Goal: Task Accomplishment & Management: Manage account settings

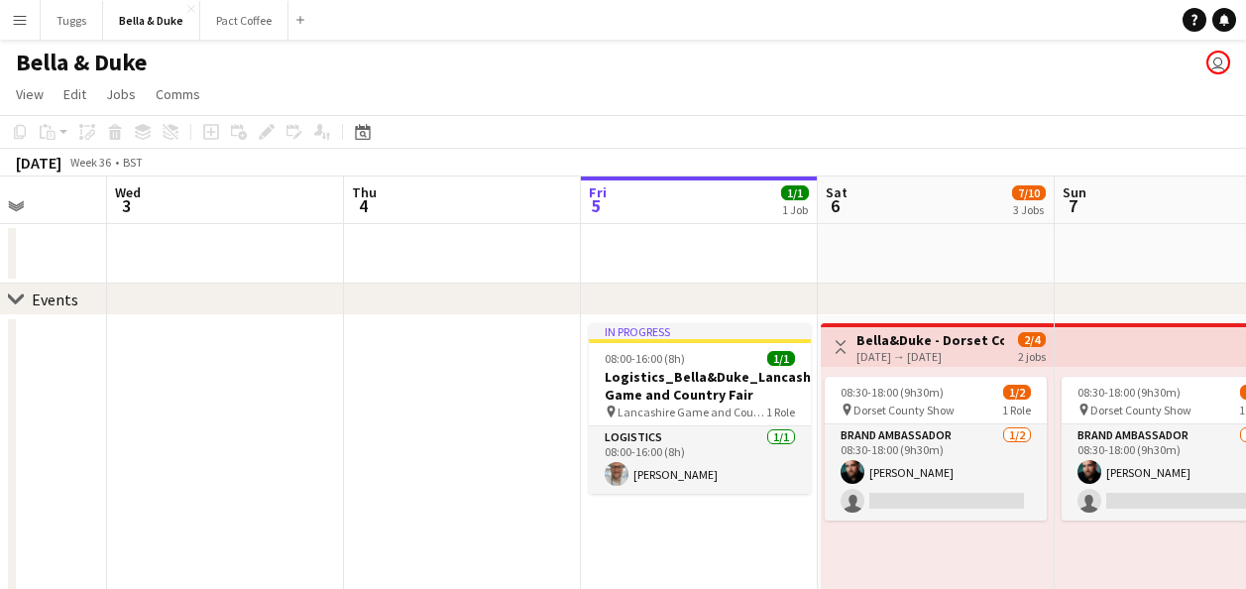
drag, startPoint x: 361, startPoint y: 265, endPoint x: 920, endPoint y: 260, distance: 559.1
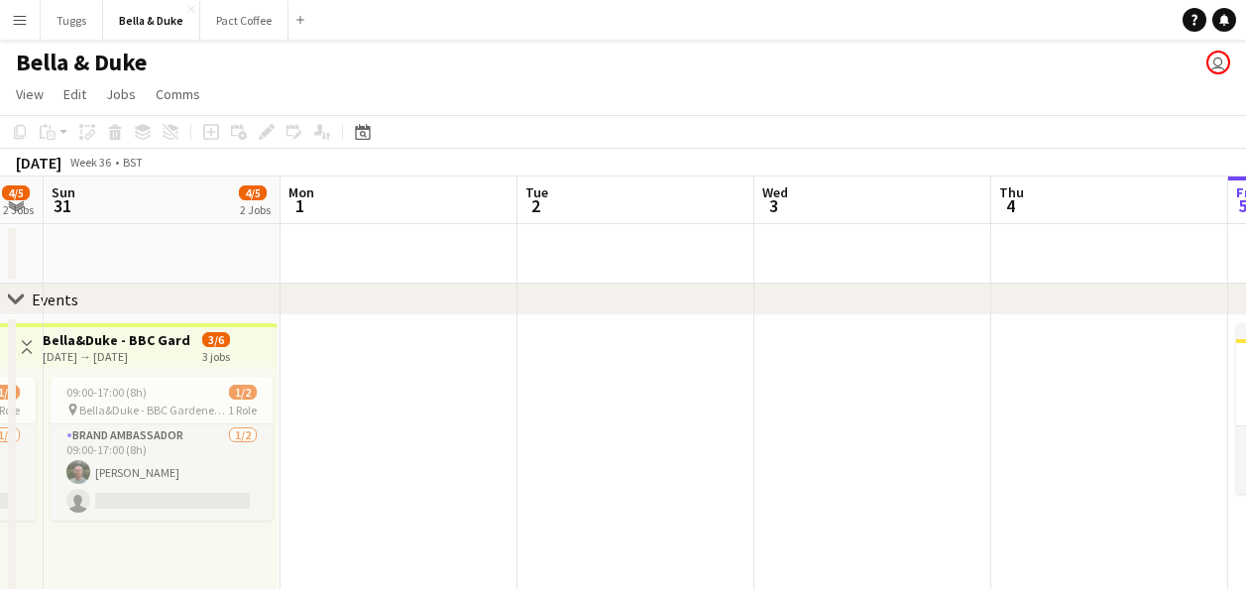
drag, startPoint x: 376, startPoint y: 233, endPoint x: 868, endPoint y: 249, distance: 493.0
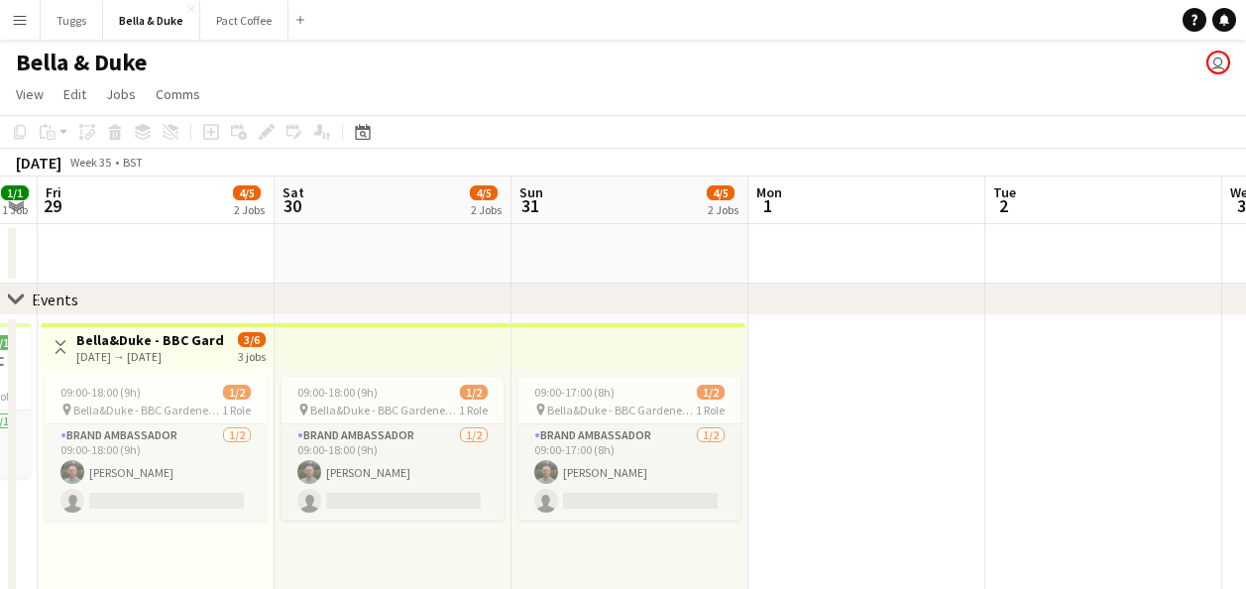
drag, startPoint x: 393, startPoint y: 245, endPoint x: 765, endPoint y: 266, distance: 373.3
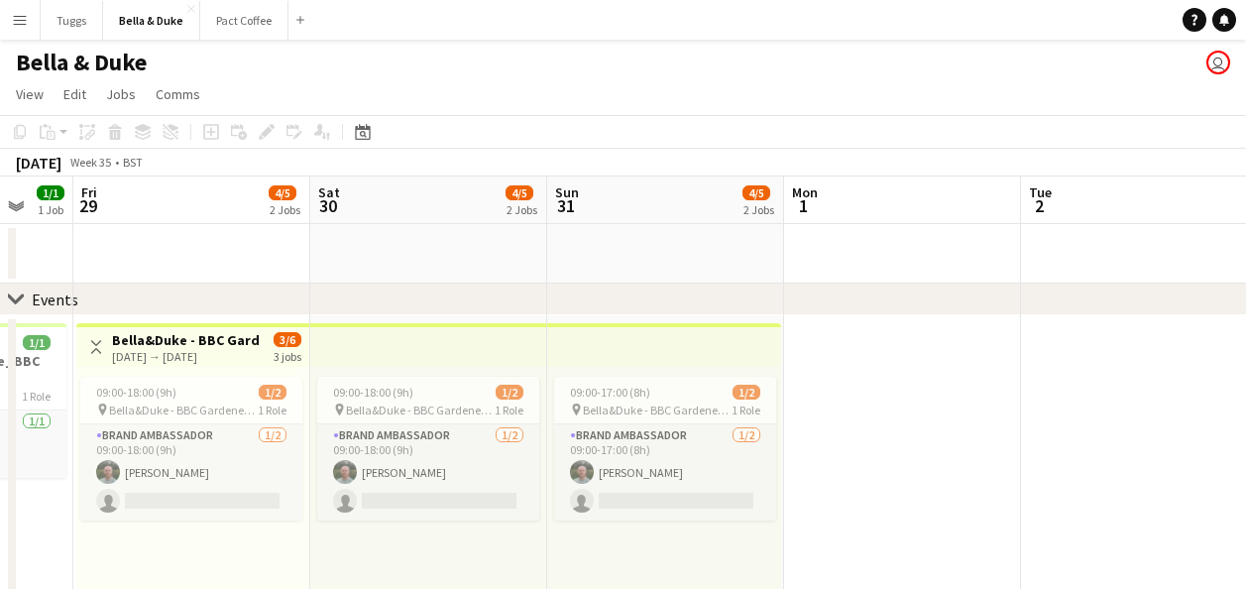
drag, startPoint x: 442, startPoint y: 266, endPoint x: 844, endPoint y: 272, distance: 401.5
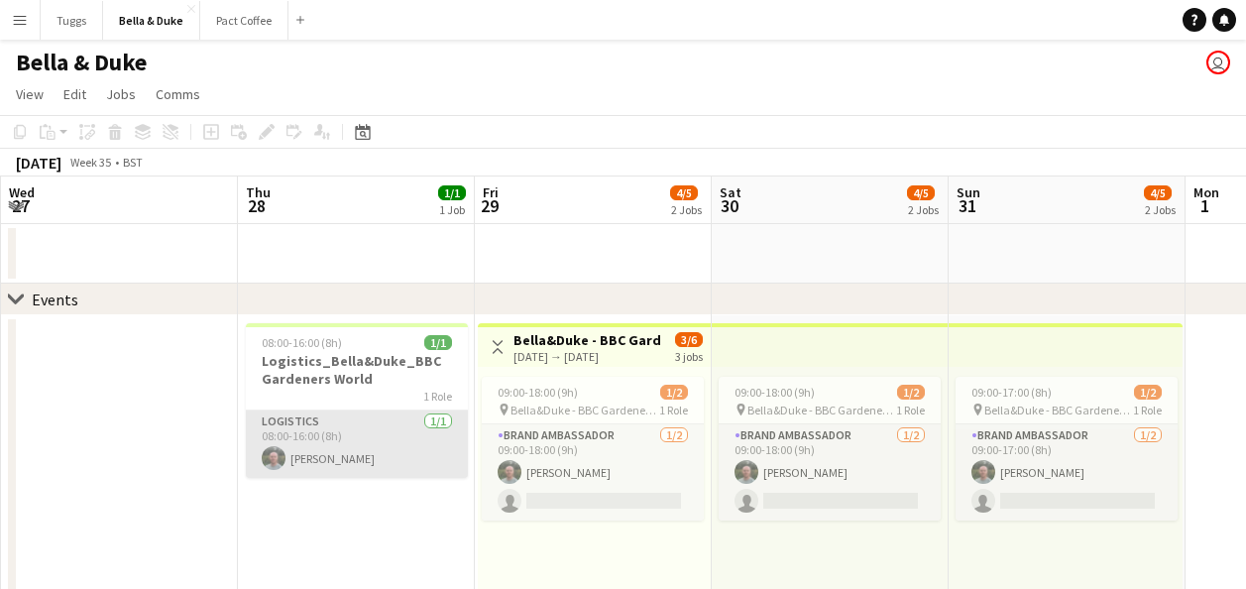
click at [381, 455] on app-card-role "Logistics [DATE] 08:00-16:00 (8h) [PERSON_NAME]" at bounding box center [357, 443] width 222 height 67
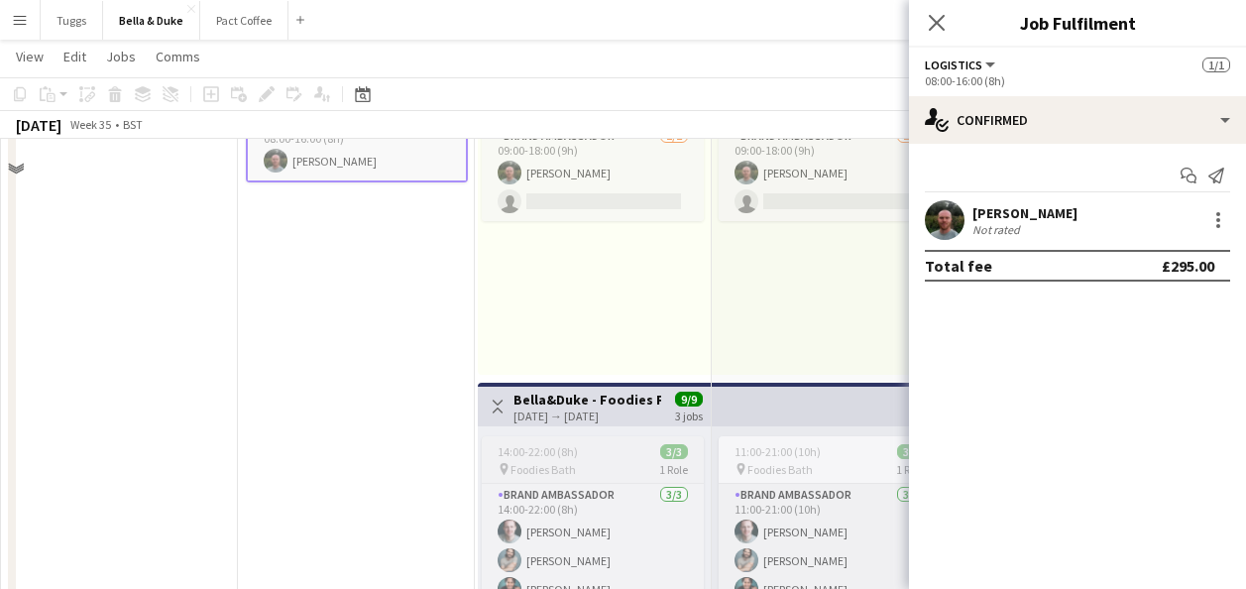
scroll to position [99, 0]
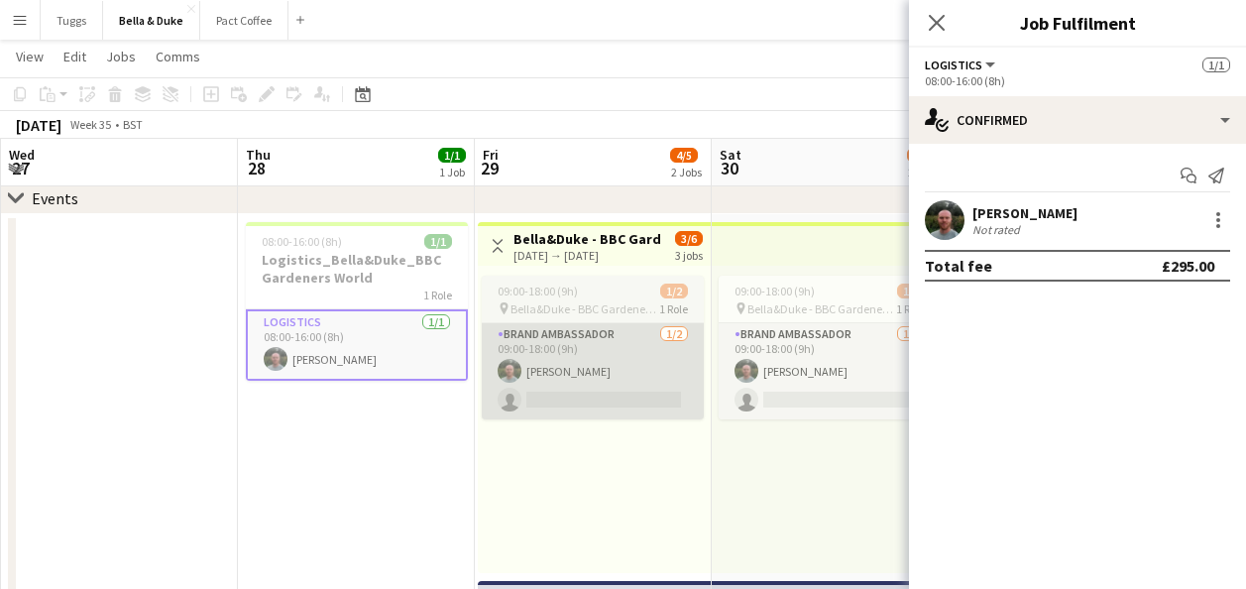
click at [564, 372] on app-card-role "Brand Ambassador [DATE] 09:00-18:00 (9h) [PERSON_NAME] single-neutral-actions" at bounding box center [593, 371] width 222 height 96
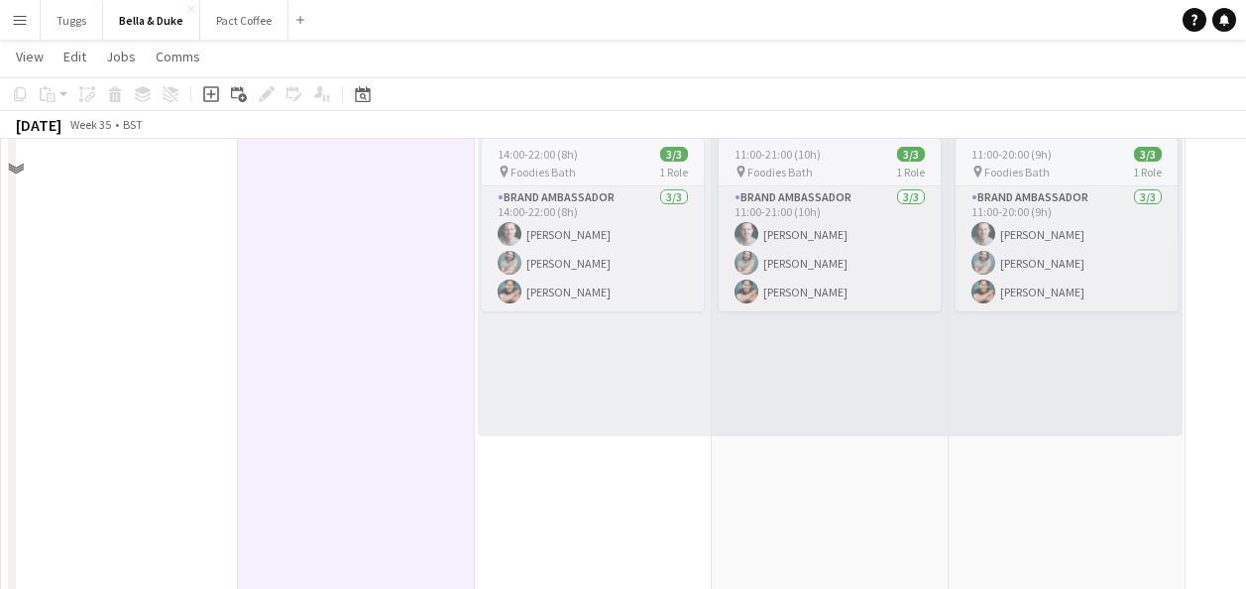
scroll to position [198, 0]
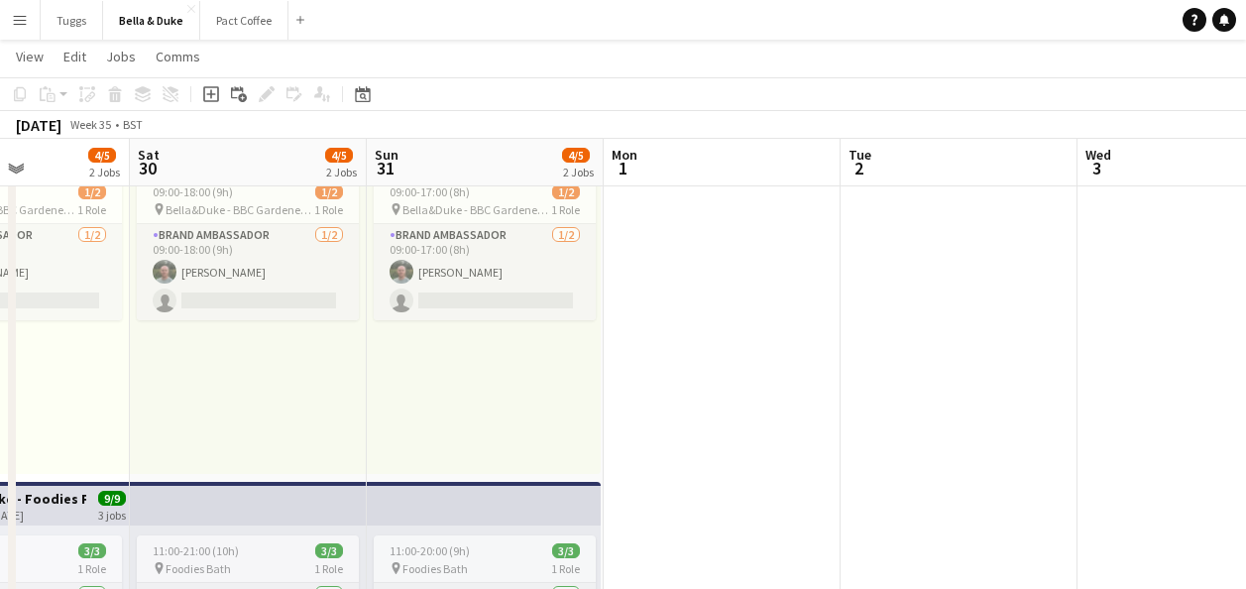
drag, startPoint x: 564, startPoint y: 439, endPoint x: 276, endPoint y: 415, distance: 289.5
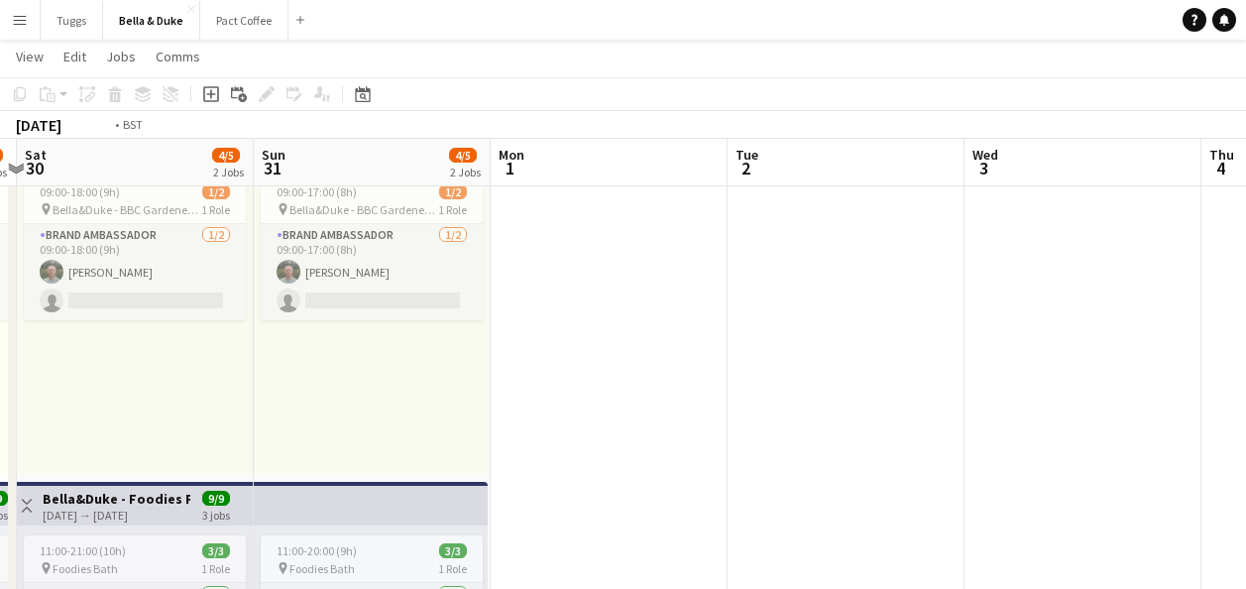
drag, startPoint x: 1017, startPoint y: 410, endPoint x: 459, endPoint y: 417, distance: 558.2
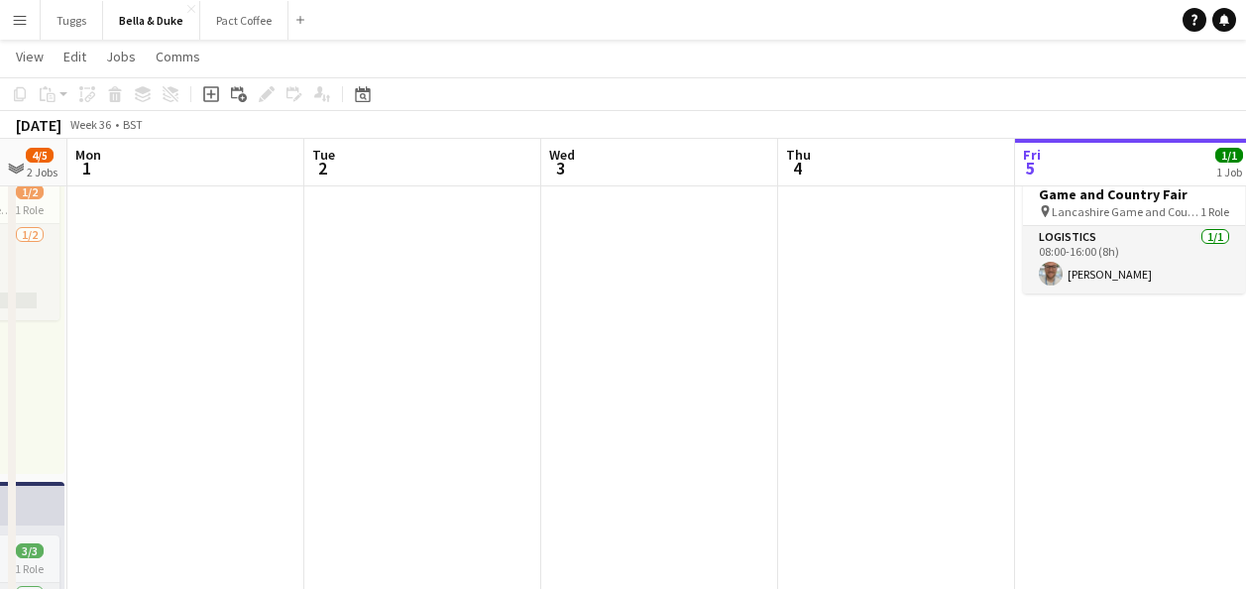
scroll to position [0, 697]
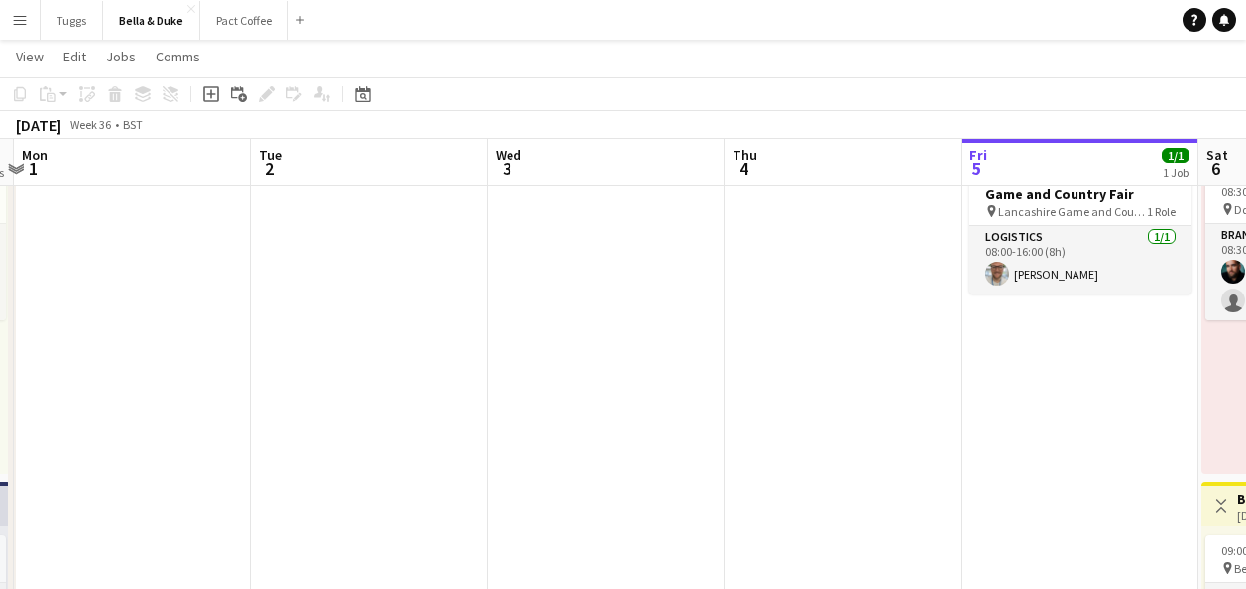
drag, startPoint x: 684, startPoint y: 399, endPoint x: 370, endPoint y: 399, distance: 314.3
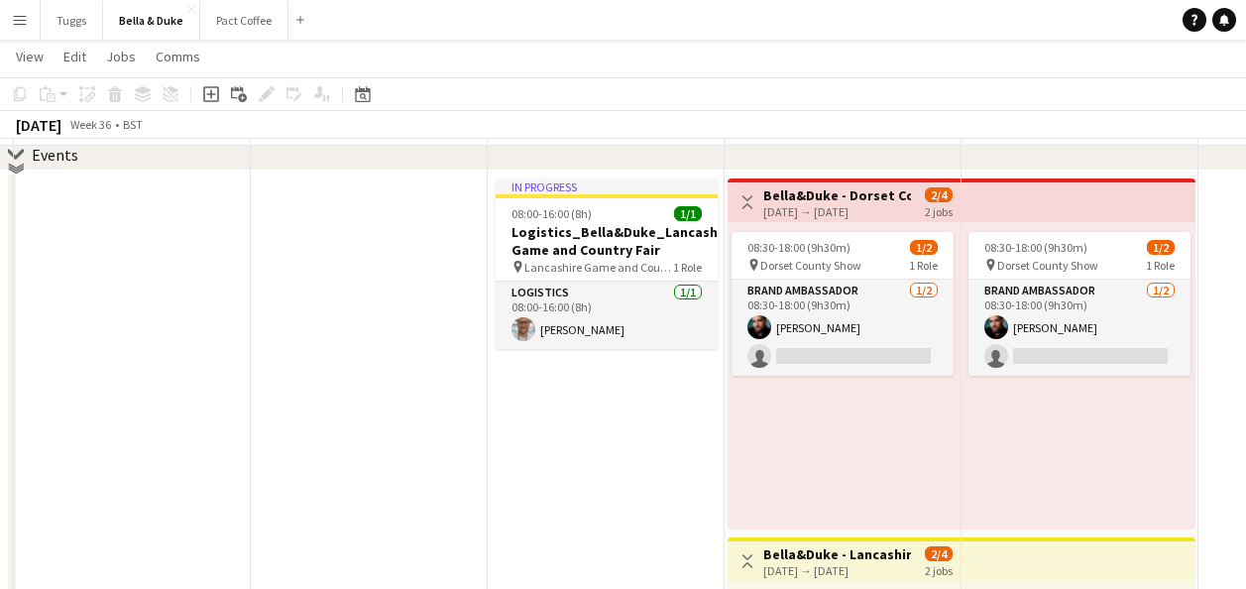
scroll to position [99, 0]
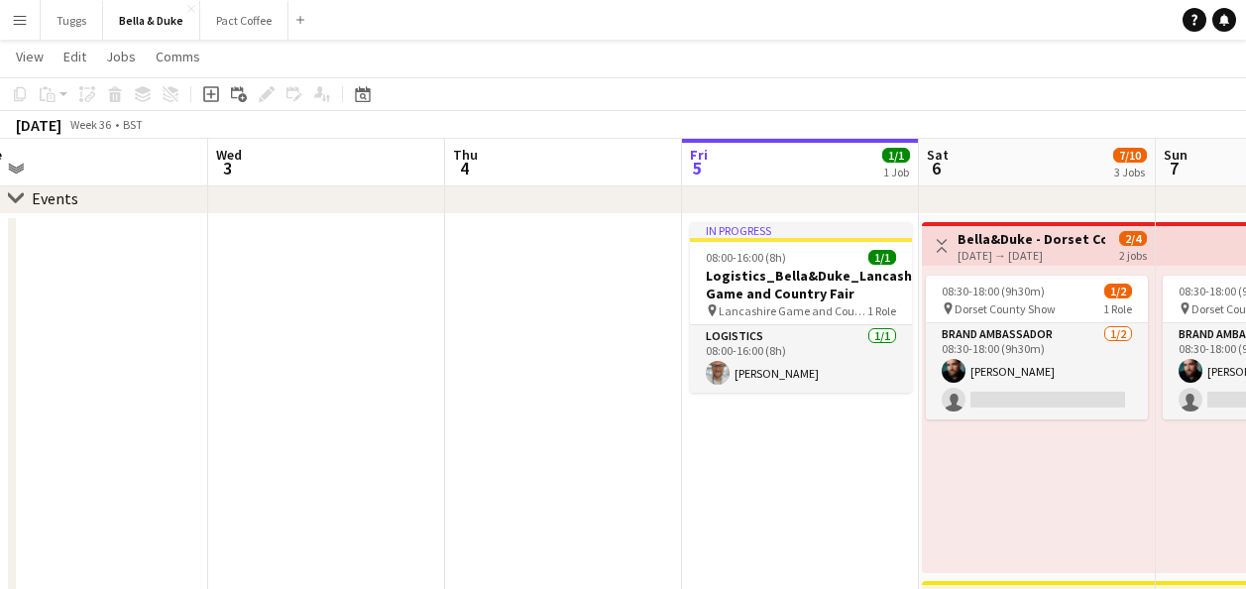
drag, startPoint x: 540, startPoint y: 513, endPoint x: 670, endPoint y: 517, distance: 130.0
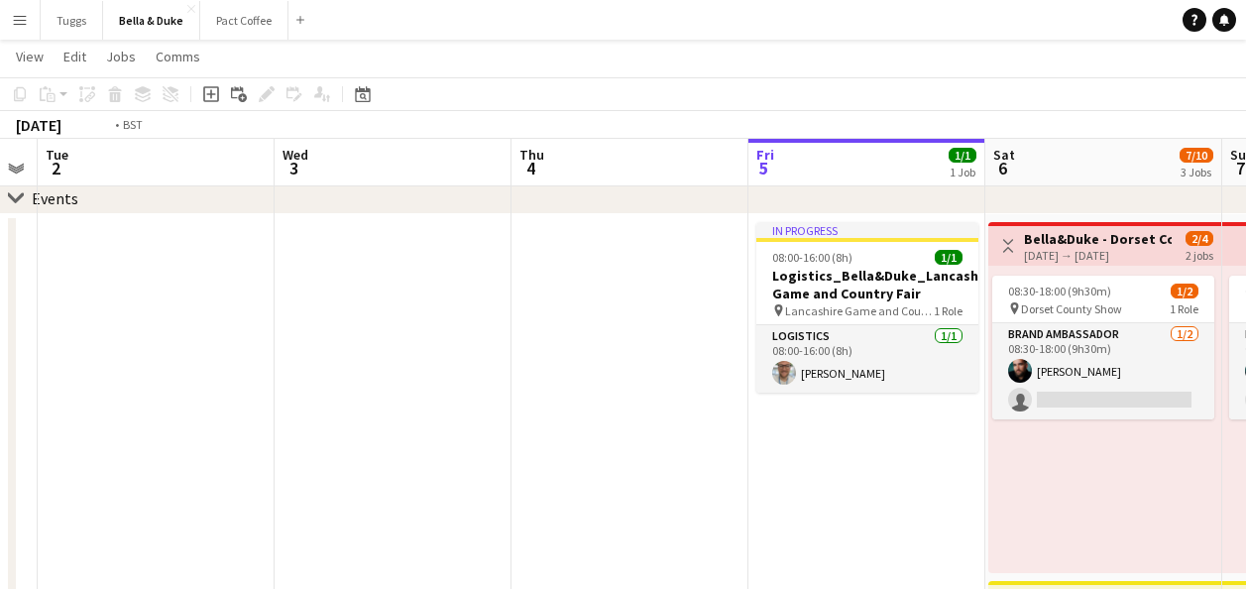
drag, startPoint x: 479, startPoint y: 495, endPoint x: 788, endPoint y: 505, distance: 309.5
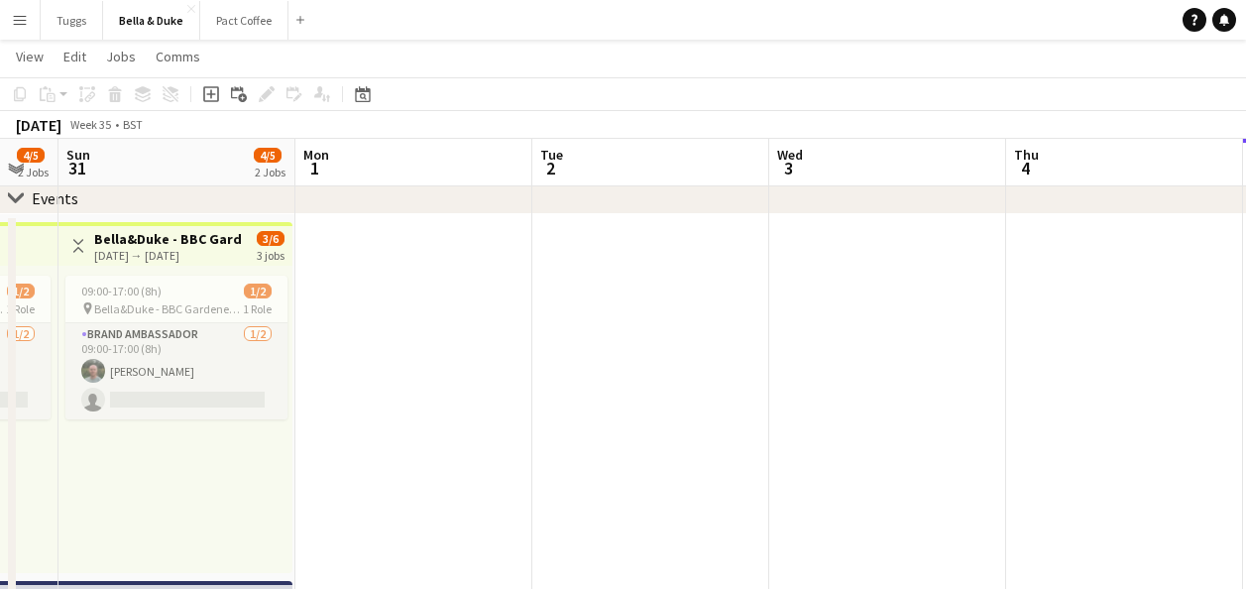
drag, startPoint x: 475, startPoint y: 488, endPoint x: 731, endPoint y: 496, distance: 255.9
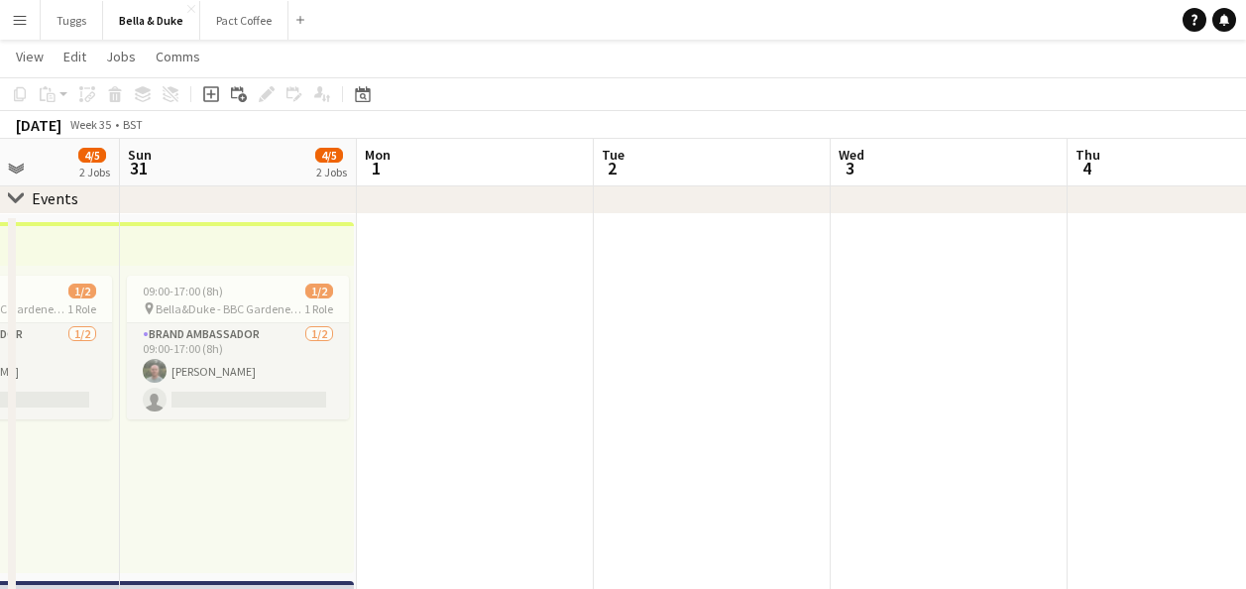
drag, startPoint x: 597, startPoint y: 495, endPoint x: 841, endPoint y: 494, distance: 243.9
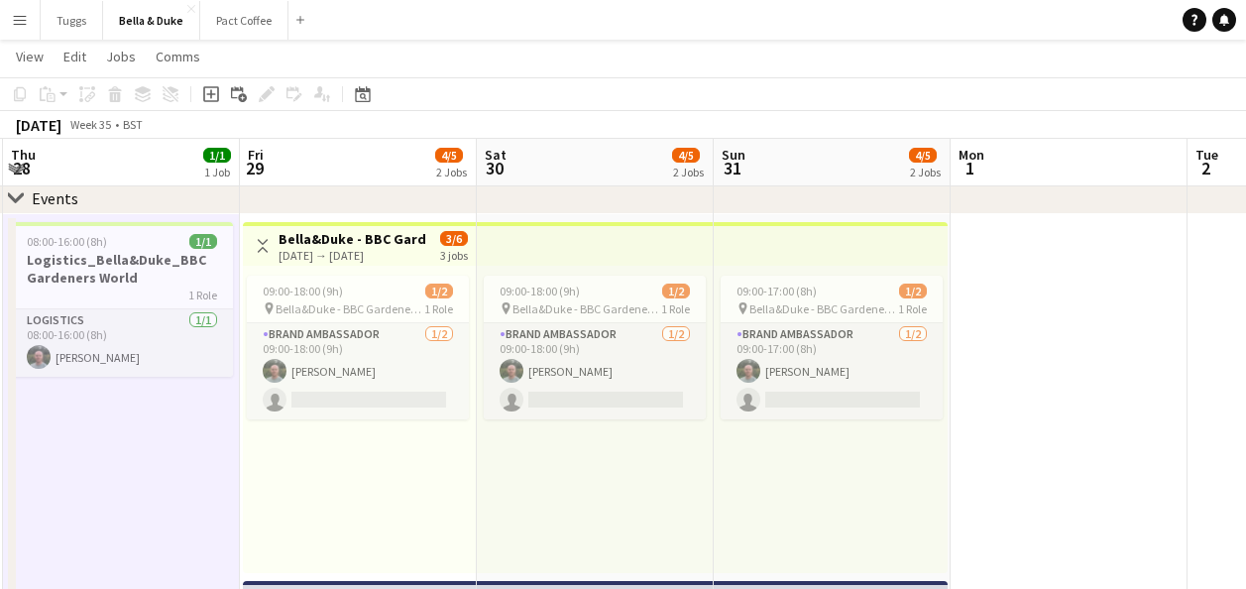
drag, startPoint x: 937, startPoint y: 493, endPoint x: 954, endPoint y: 493, distance: 16.9
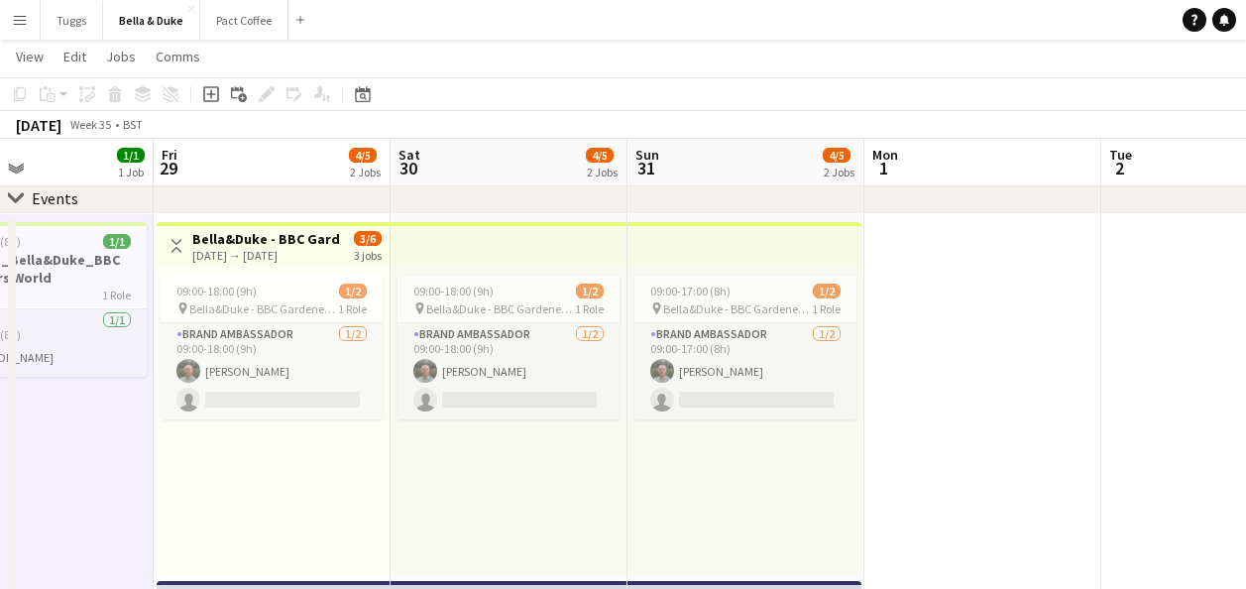
scroll to position [0, 509]
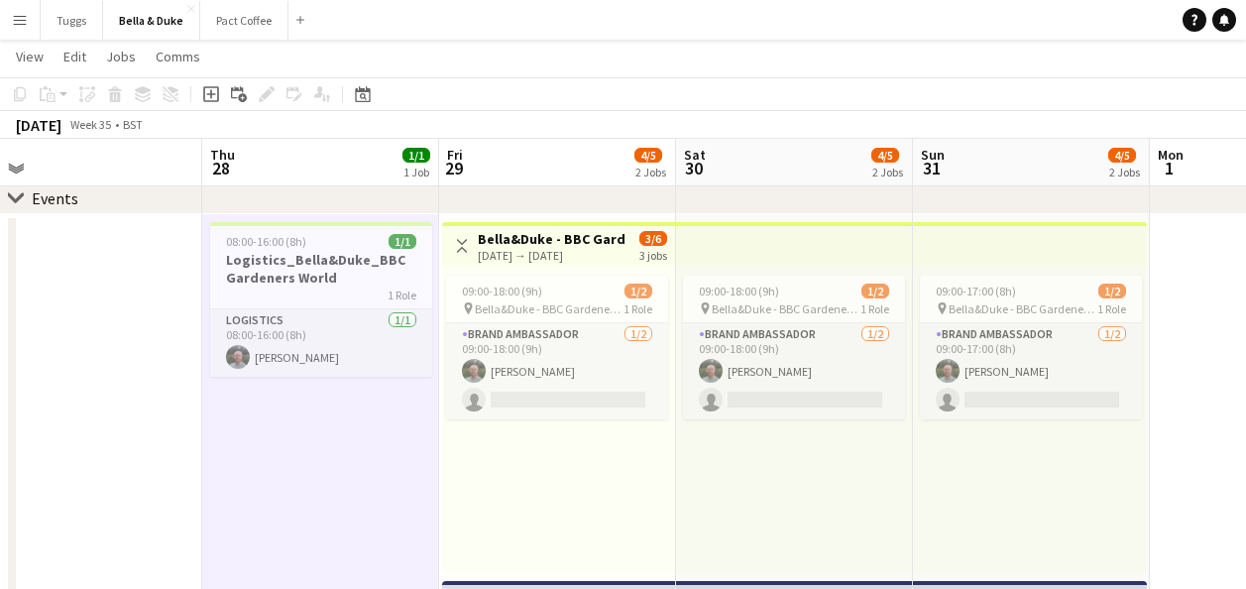
drag, startPoint x: 530, startPoint y: 500, endPoint x: 730, endPoint y: 500, distance: 199.3
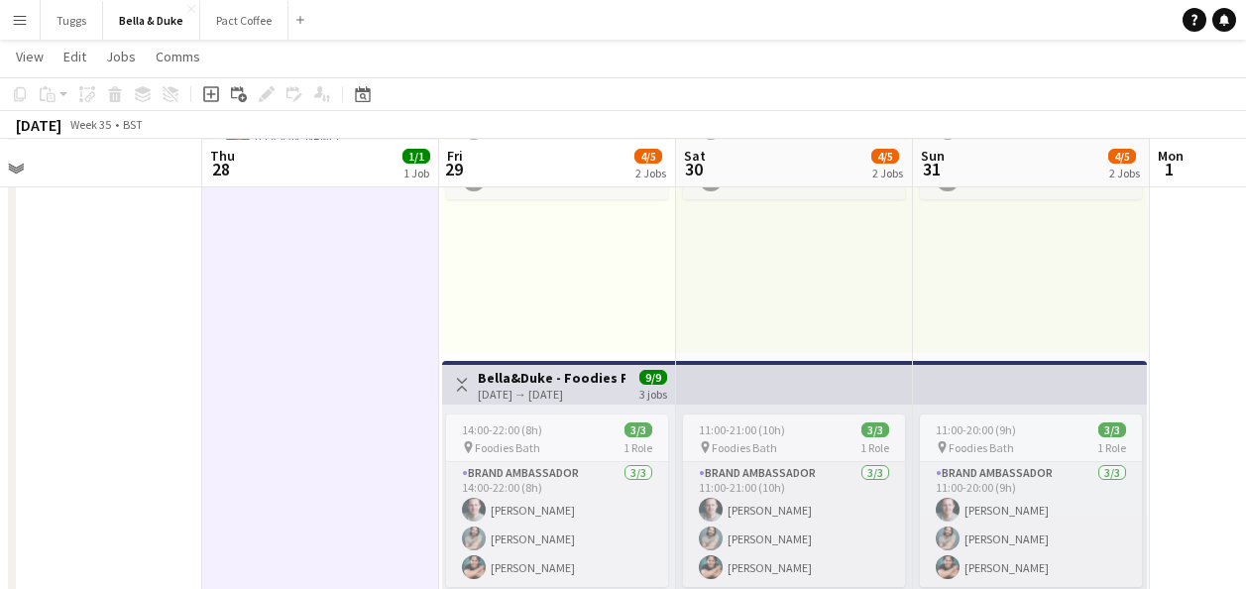
scroll to position [496, 0]
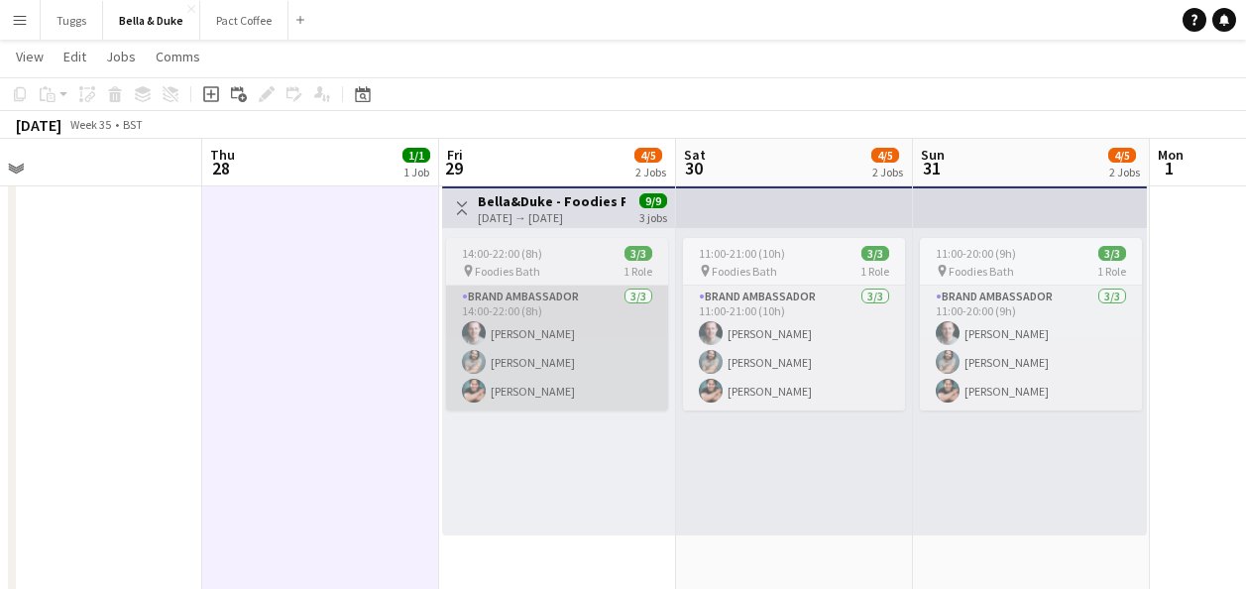
click at [540, 371] on app-card-role "Brand Ambassador [DATE] 14:00-22:00 (8h) [PERSON_NAME] [PERSON_NAME] Rosec [PER…" at bounding box center [557, 348] width 222 height 125
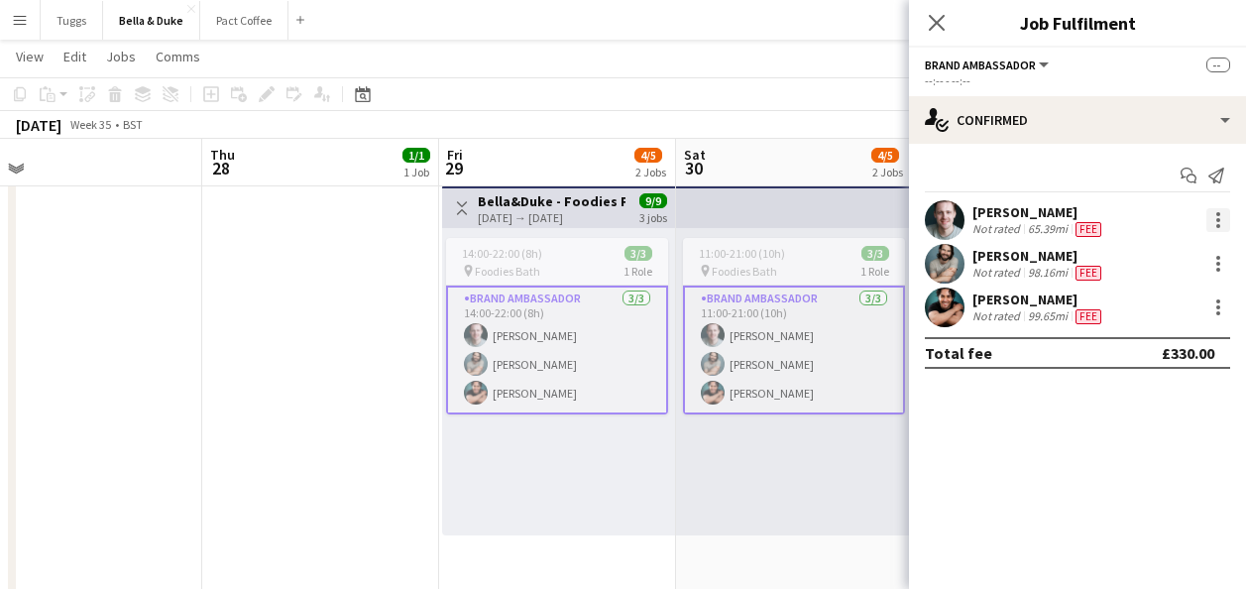
click at [1215, 217] on div at bounding box center [1218, 220] width 24 height 24
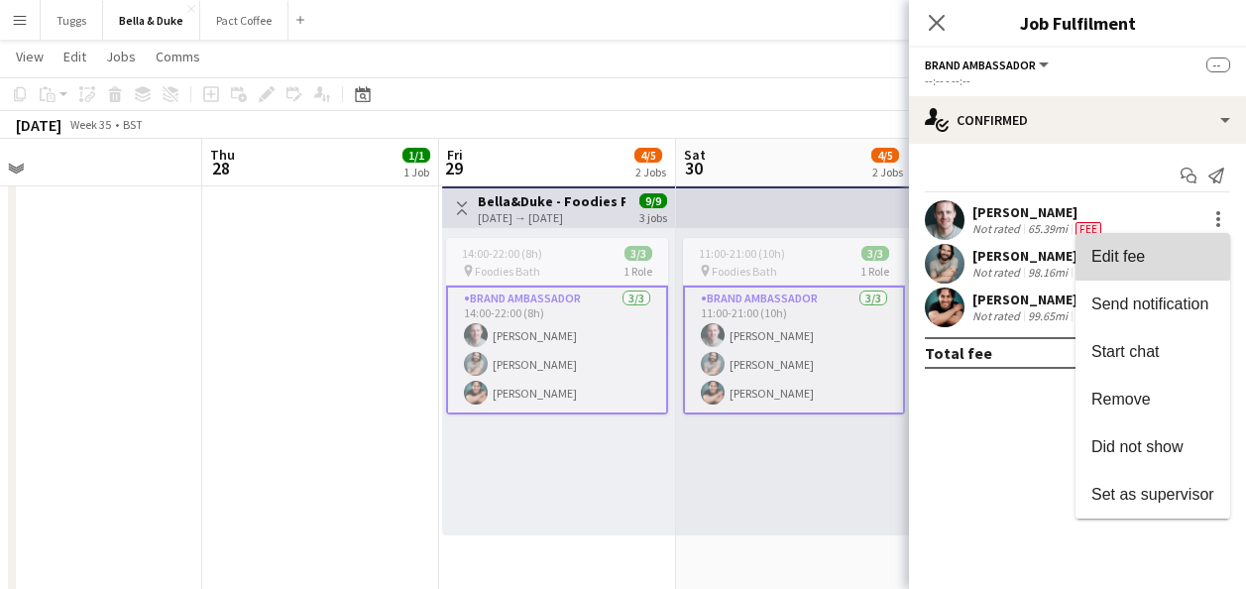
click at [1151, 251] on span "Edit fee" at bounding box center [1152, 257] width 123 height 18
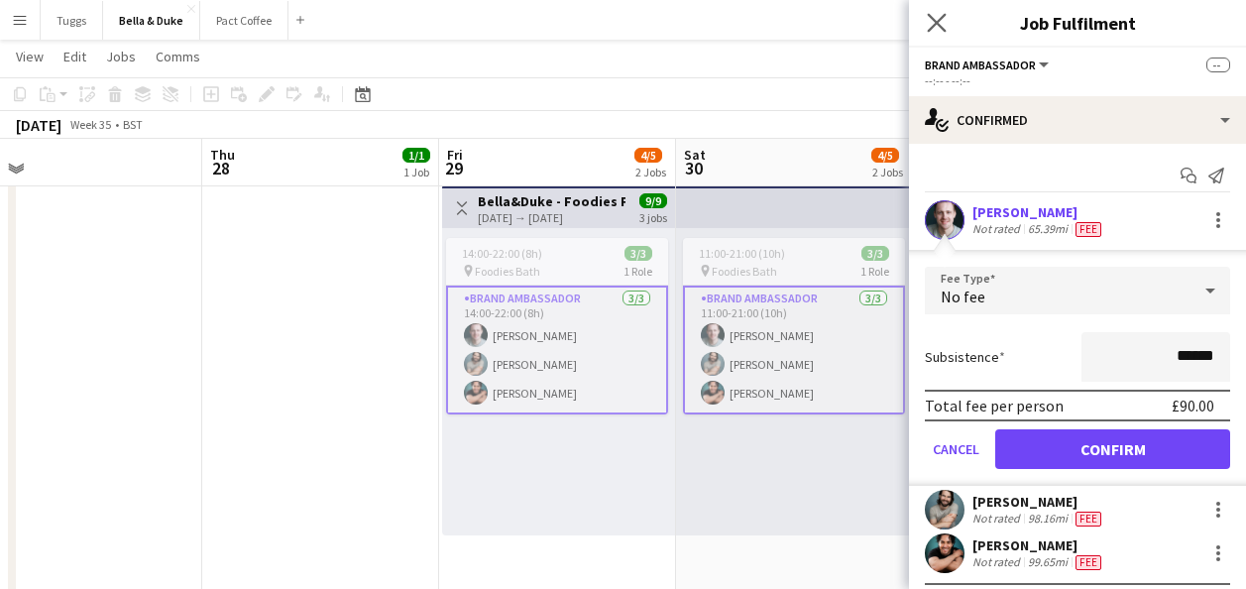
click at [942, 9] on app-icon "Close pop-in" at bounding box center [937, 23] width 29 height 29
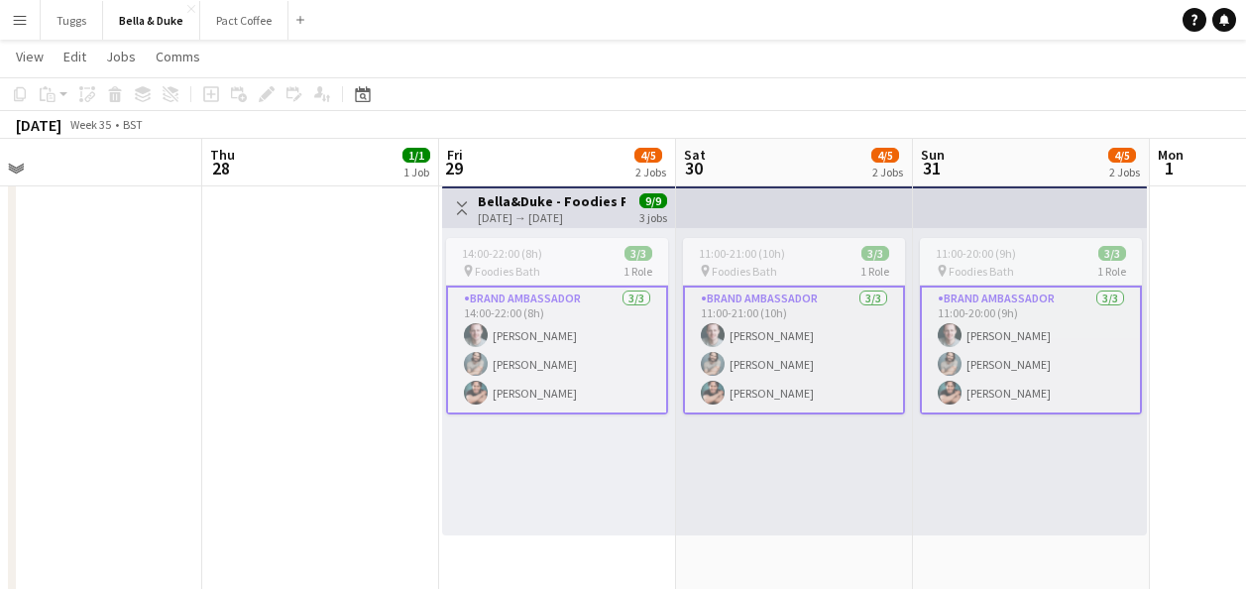
click at [315, 407] on app-date-cell "08:00-16:00 (8h) 1/1 Logistics_Bella&Duke_BBC Gardeners World 1 Role Logistics …" at bounding box center [320, 360] width 237 height 1085
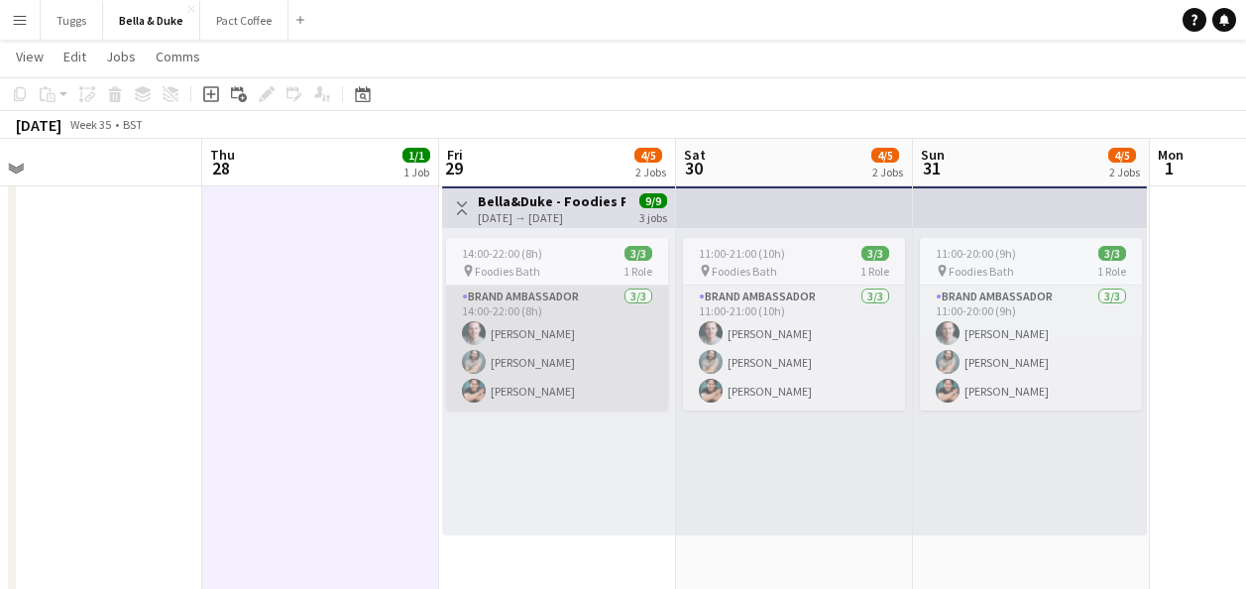
click at [515, 377] on app-card-role "Brand Ambassador [DATE] 14:00-22:00 (8h) [PERSON_NAME] [PERSON_NAME] Rosec [PER…" at bounding box center [557, 348] width 222 height 125
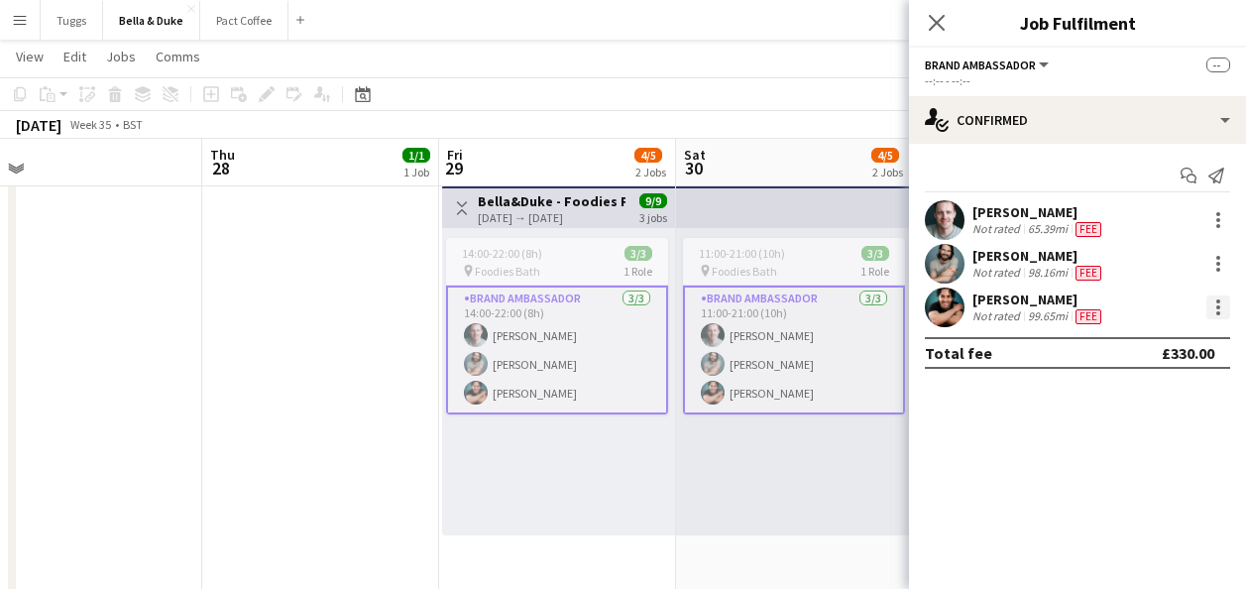
click at [1223, 306] on div at bounding box center [1218, 307] width 24 height 24
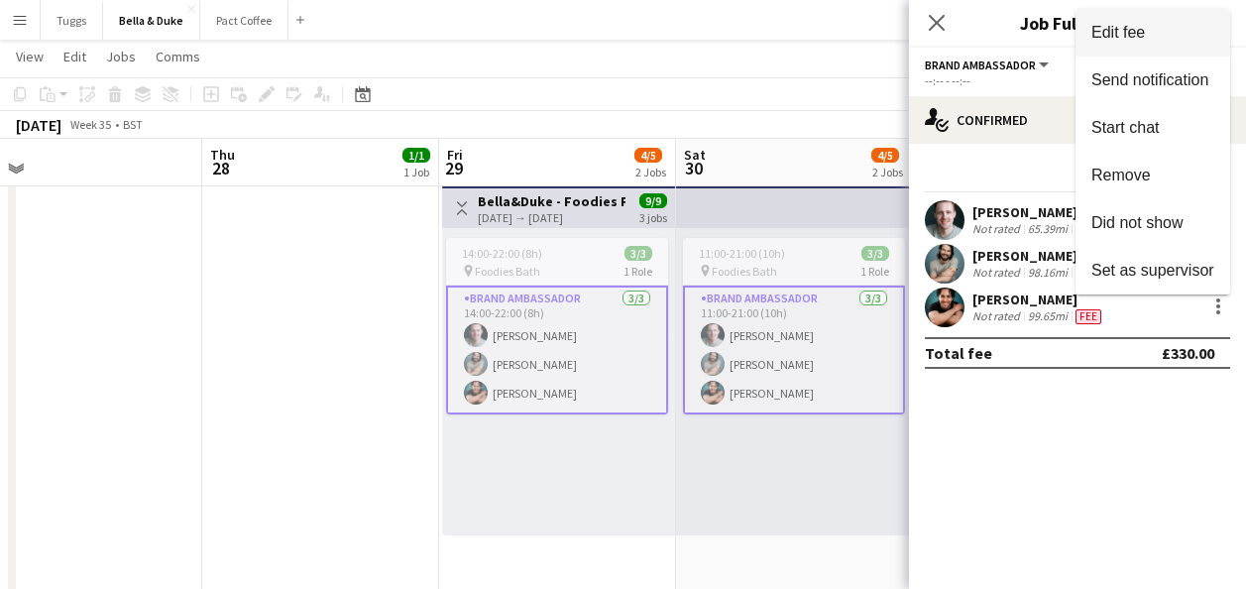
click at [1116, 37] on span "Edit fee" at bounding box center [1118, 32] width 54 height 17
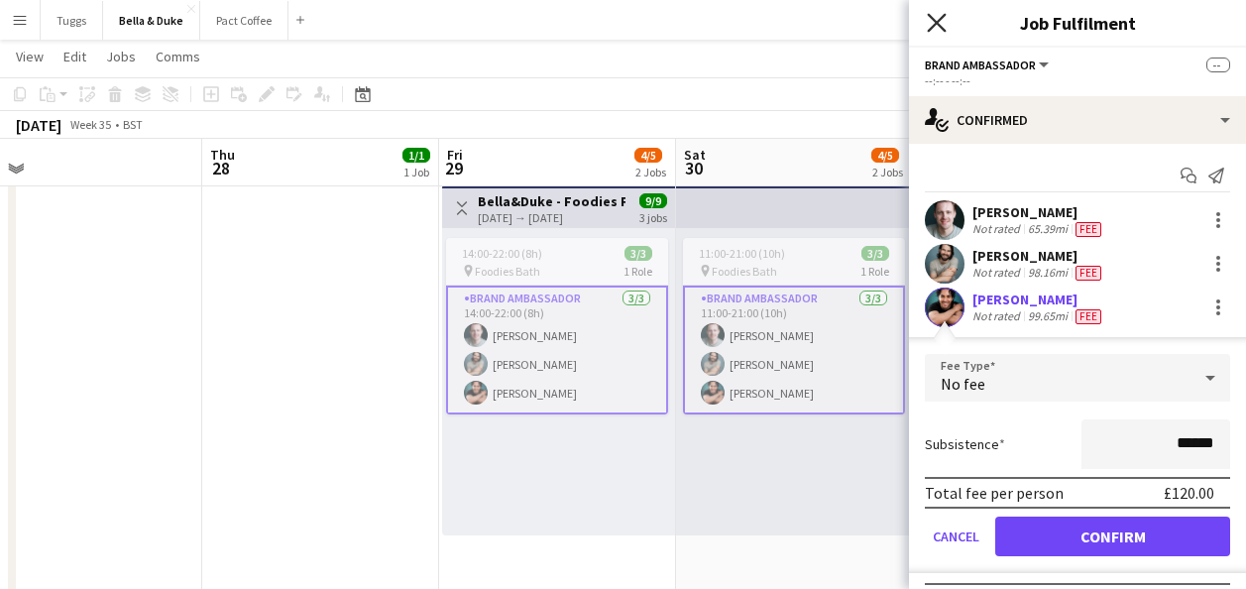
click at [938, 22] on icon at bounding box center [936, 22] width 19 height 19
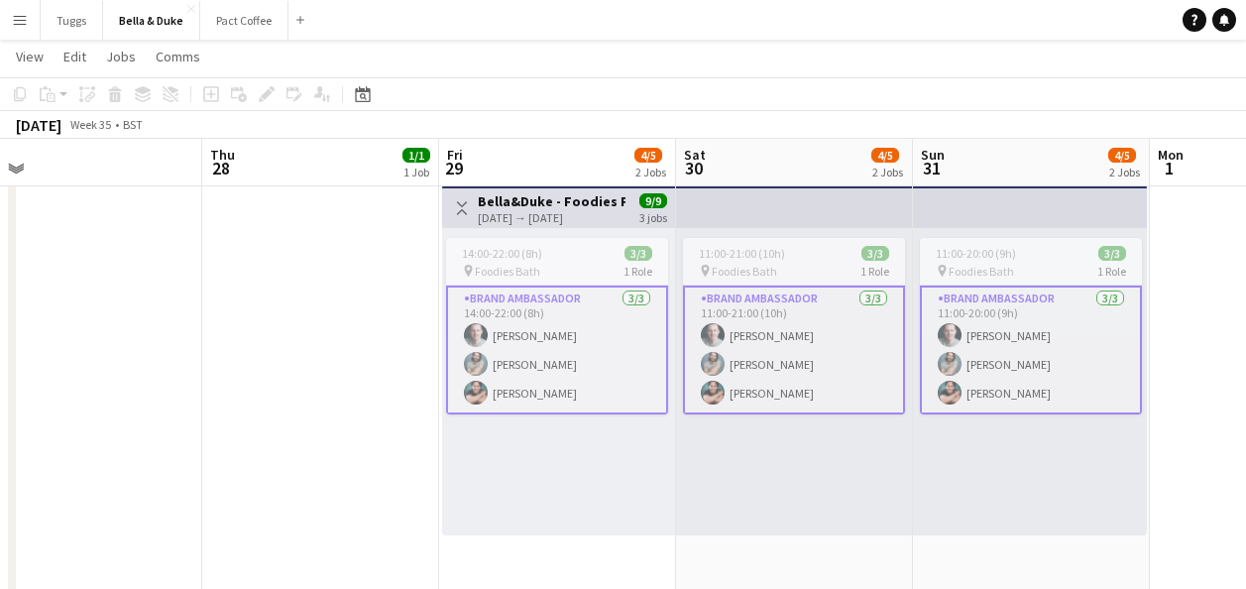
click at [576, 367] on app-card-role "Brand Ambassador [DATE] 14:00-22:00 (8h) [PERSON_NAME] [PERSON_NAME] Rosec [PER…" at bounding box center [557, 350] width 222 height 129
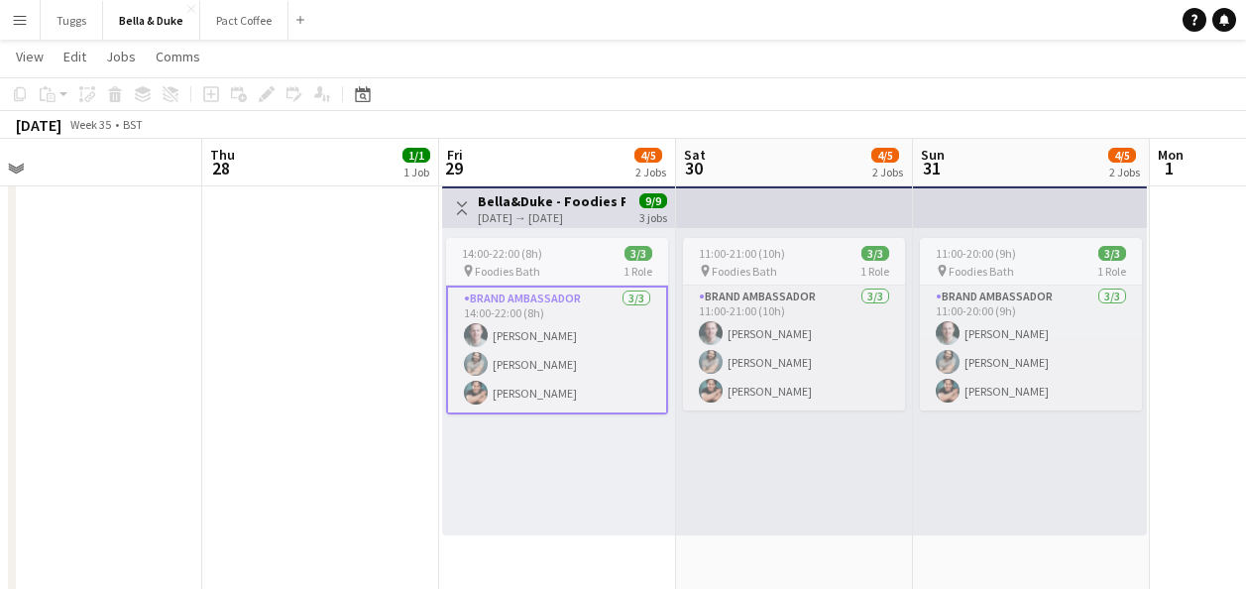
click at [576, 367] on app-card-role "Brand Ambassador [DATE] 14:00-22:00 (8h) [PERSON_NAME] [PERSON_NAME] Rosec [PER…" at bounding box center [557, 350] width 222 height 129
click at [416, 422] on app-date-cell "08:00-16:00 (8h) 1/1 Logistics_Bella&Duke_BBC Gardeners World 1 Role Logistics …" at bounding box center [320, 360] width 237 height 1085
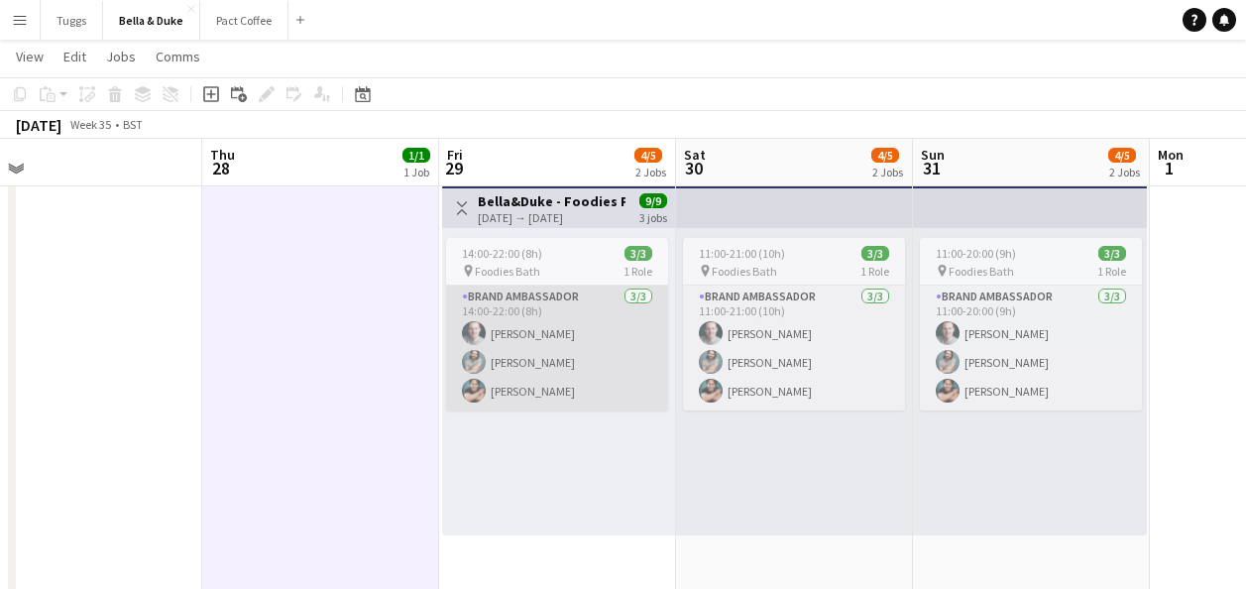
click at [542, 355] on app-card-role "Brand Ambassador [DATE] 14:00-22:00 (8h) [PERSON_NAME] [PERSON_NAME] Rosec [PER…" at bounding box center [557, 348] width 222 height 125
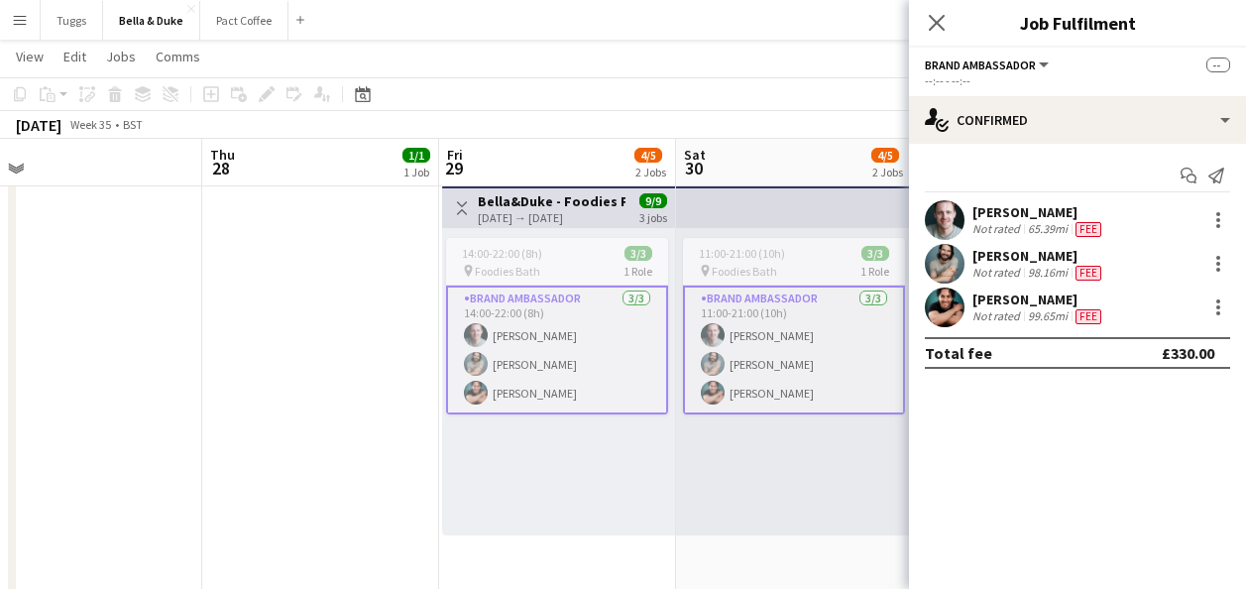
click at [958, 267] on app-user-avatar at bounding box center [945, 264] width 40 height 40
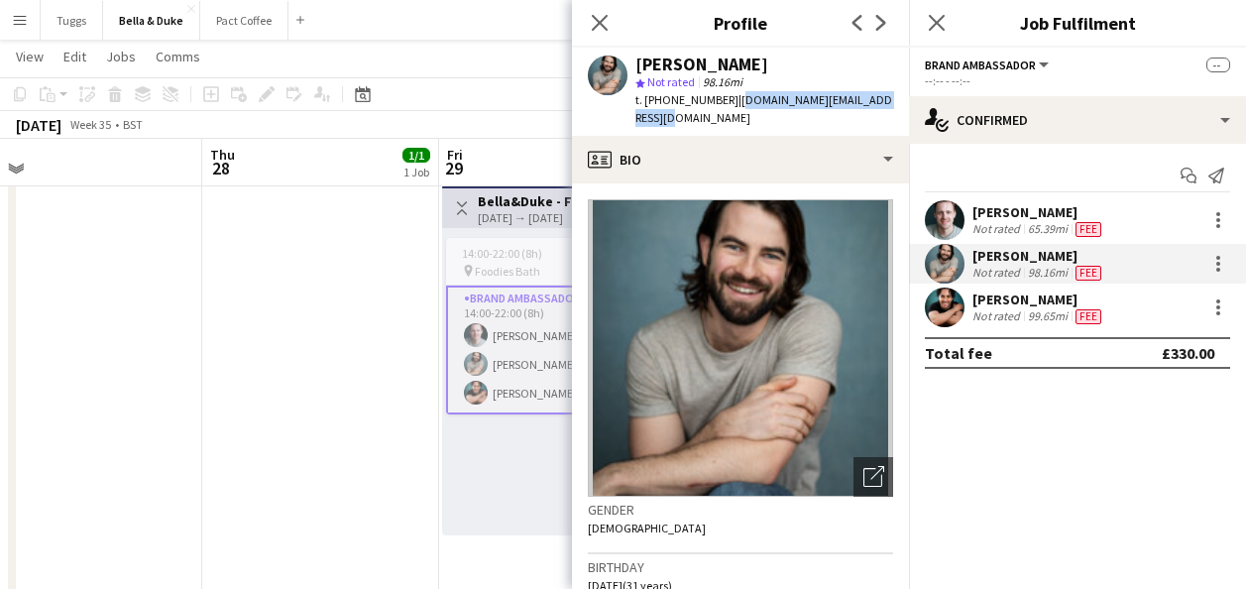
drag, startPoint x: 887, startPoint y: 104, endPoint x: 731, endPoint y: 103, distance: 156.6
click at [731, 103] on div "[PERSON_NAME] star Not rated 98.16mi t. [PHONE_NUMBER] | [DOMAIN_NAME][EMAIL_AD…" at bounding box center [740, 92] width 337 height 88
copy span "[DOMAIN_NAME][EMAIL_ADDRESS][DOMAIN_NAME]"
click at [1211, 267] on div at bounding box center [1218, 264] width 24 height 24
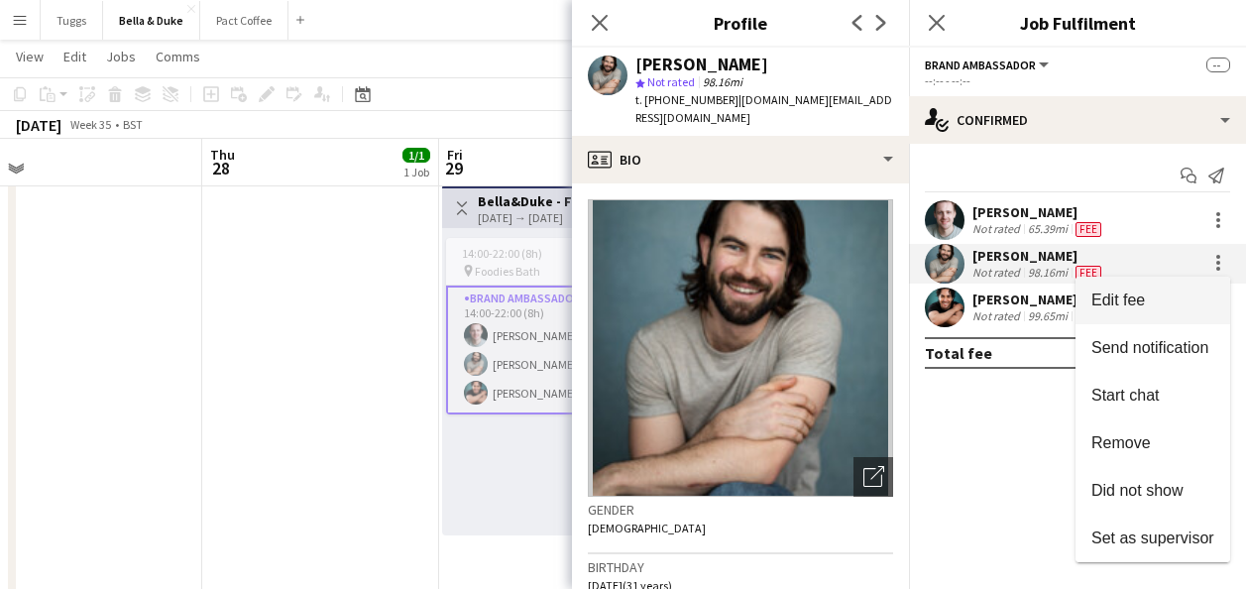
click at [1137, 289] on button "Edit fee" at bounding box center [1153, 301] width 155 height 48
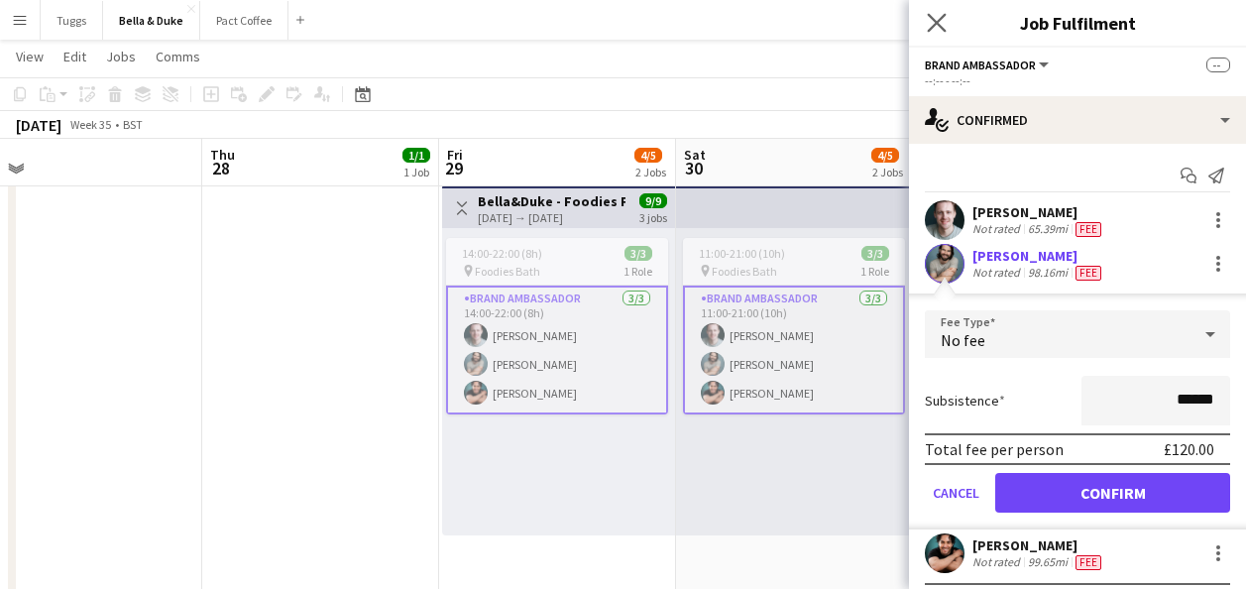
click at [939, 32] on icon "Close pop-in" at bounding box center [936, 22] width 19 height 19
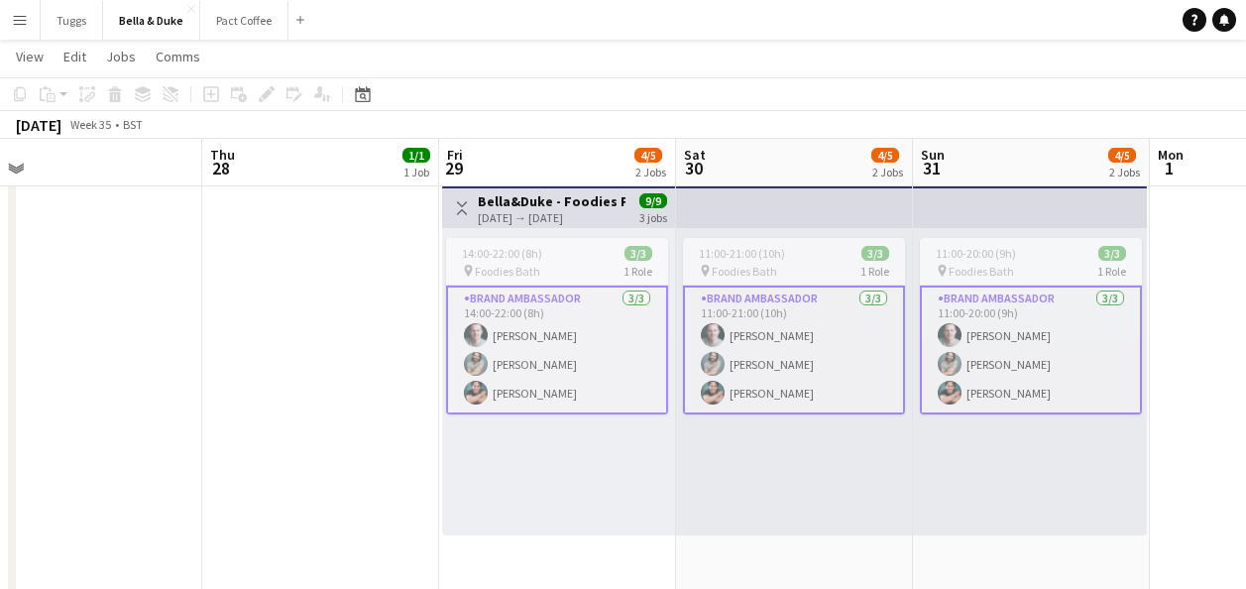
click at [311, 439] on app-date-cell "08:00-16:00 (8h) 1/1 Logistics_Bella&Duke_BBC Gardeners World 1 Role Logistics …" at bounding box center [320, 360] width 237 height 1085
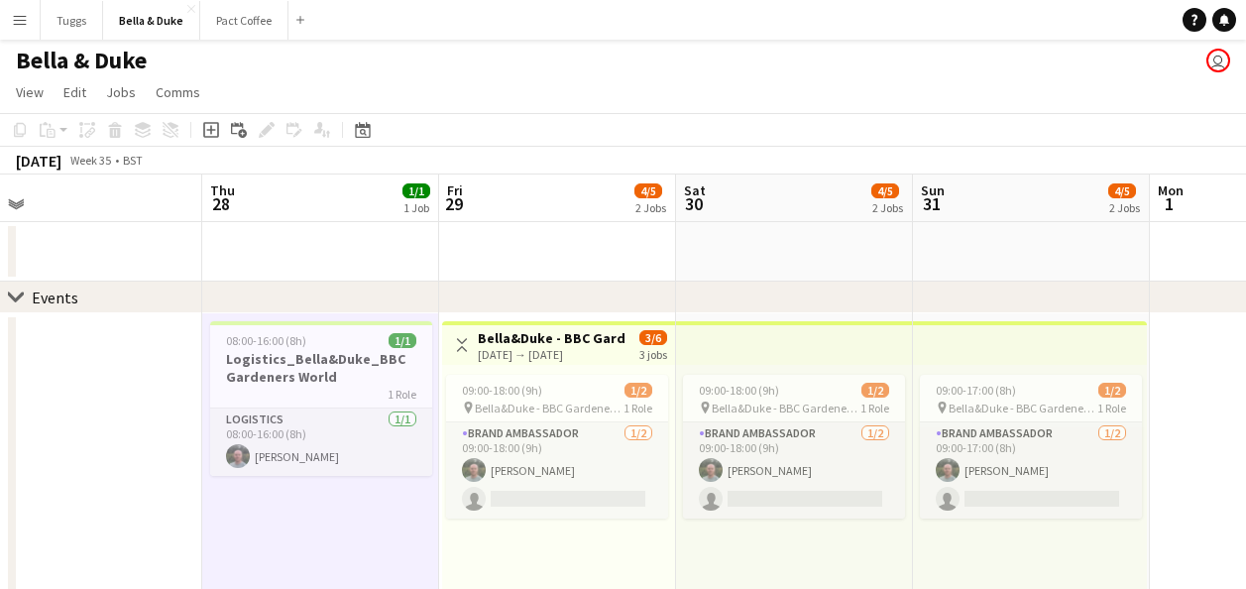
scroll to position [0, 0]
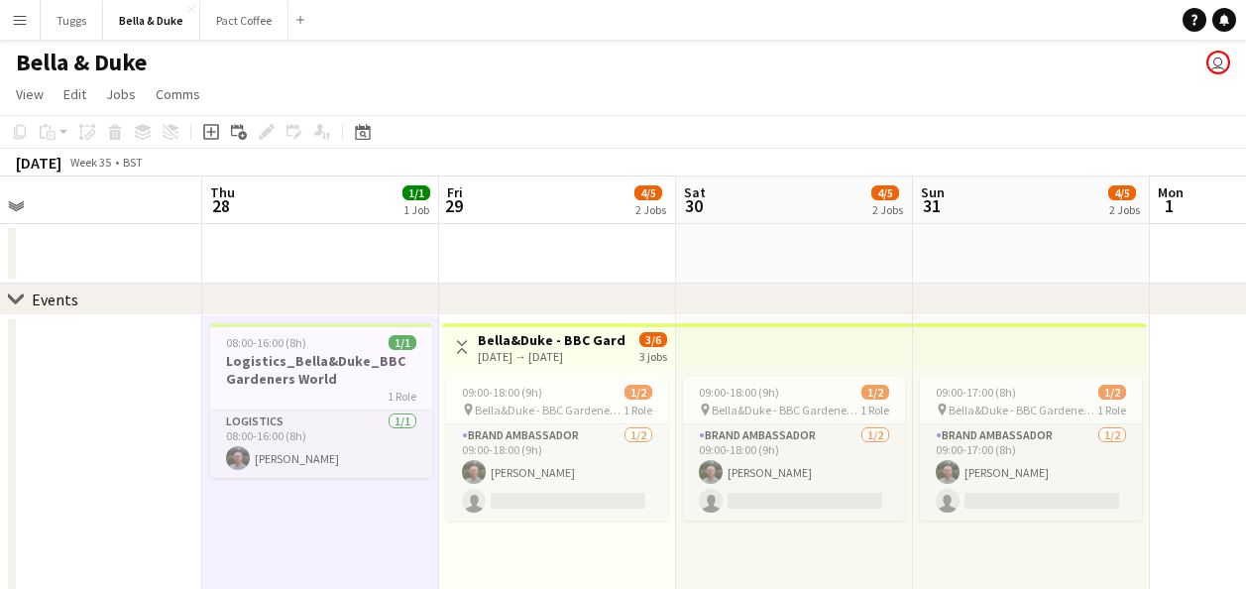
click at [317, 440] on app-card-role "Logistics [DATE] 08:00-16:00 (8h) [PERSON_NAME]" at bounding box center [321, 443] width 222 height 67
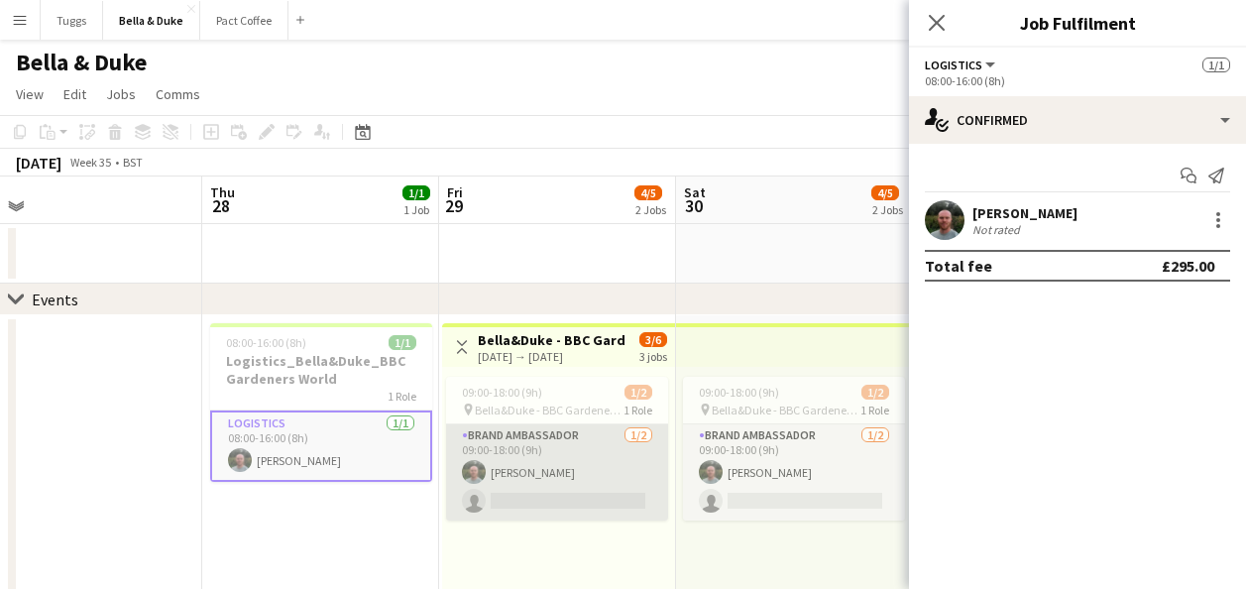
click at [623, 448] on app-card-role "Brand Ambassador [DATE] 09:00-18:00 (9h) [PERSON_NAME] single-neutral-actions" at bounding box center [557, 472] width 222 height 96
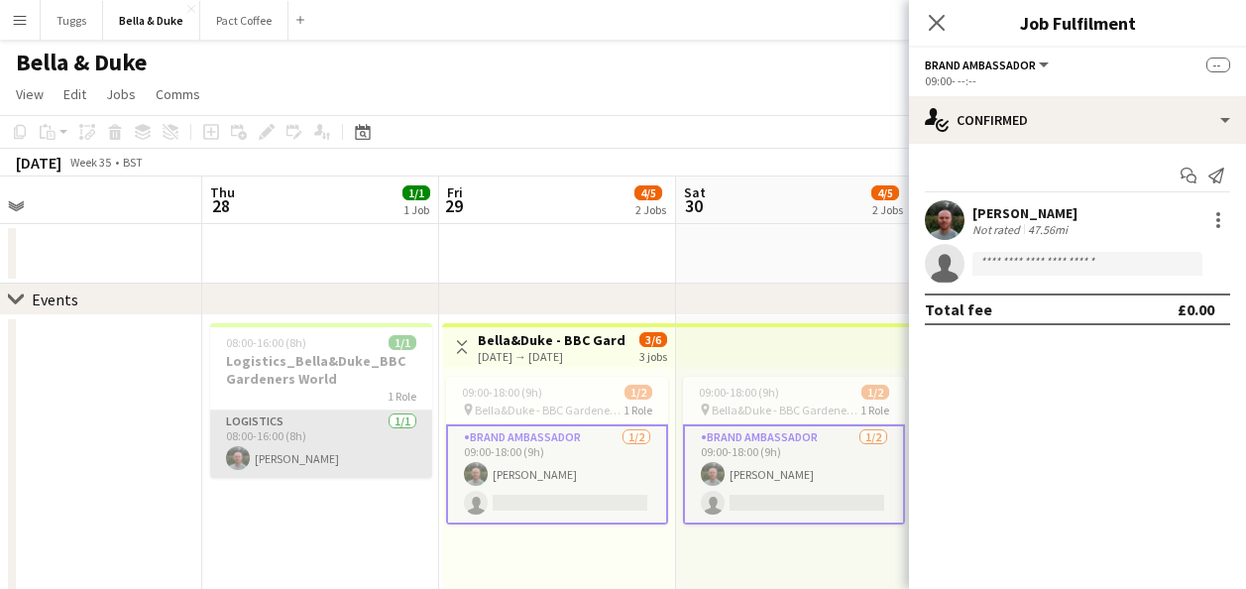
click at [365, 439] on app-card-role "Logistics [DATE] 08:00-16:00 (8h) [PERSON_NAME]" at bounding box center [321, 443] width 222 height 67
